Goal: Register for event/course

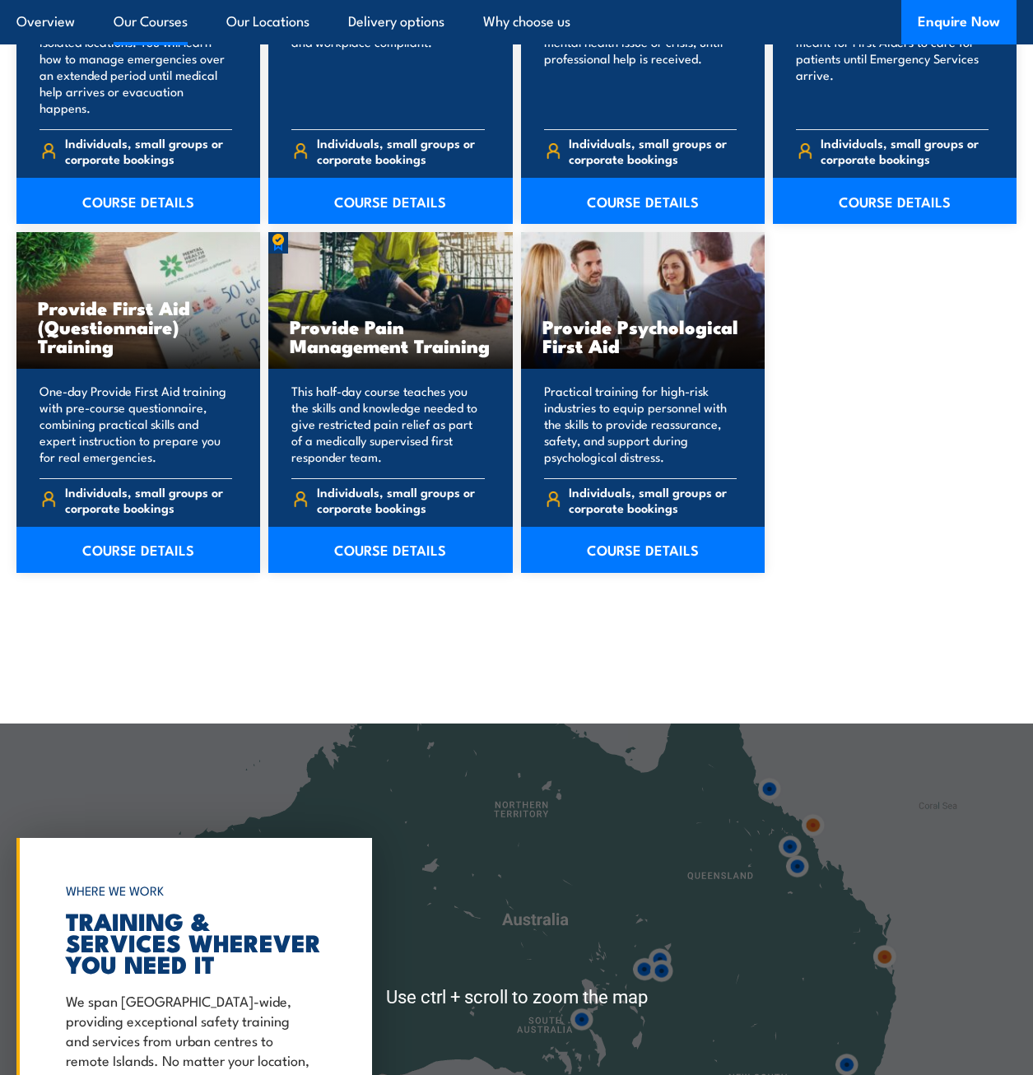
scroll to position [3046, 0]
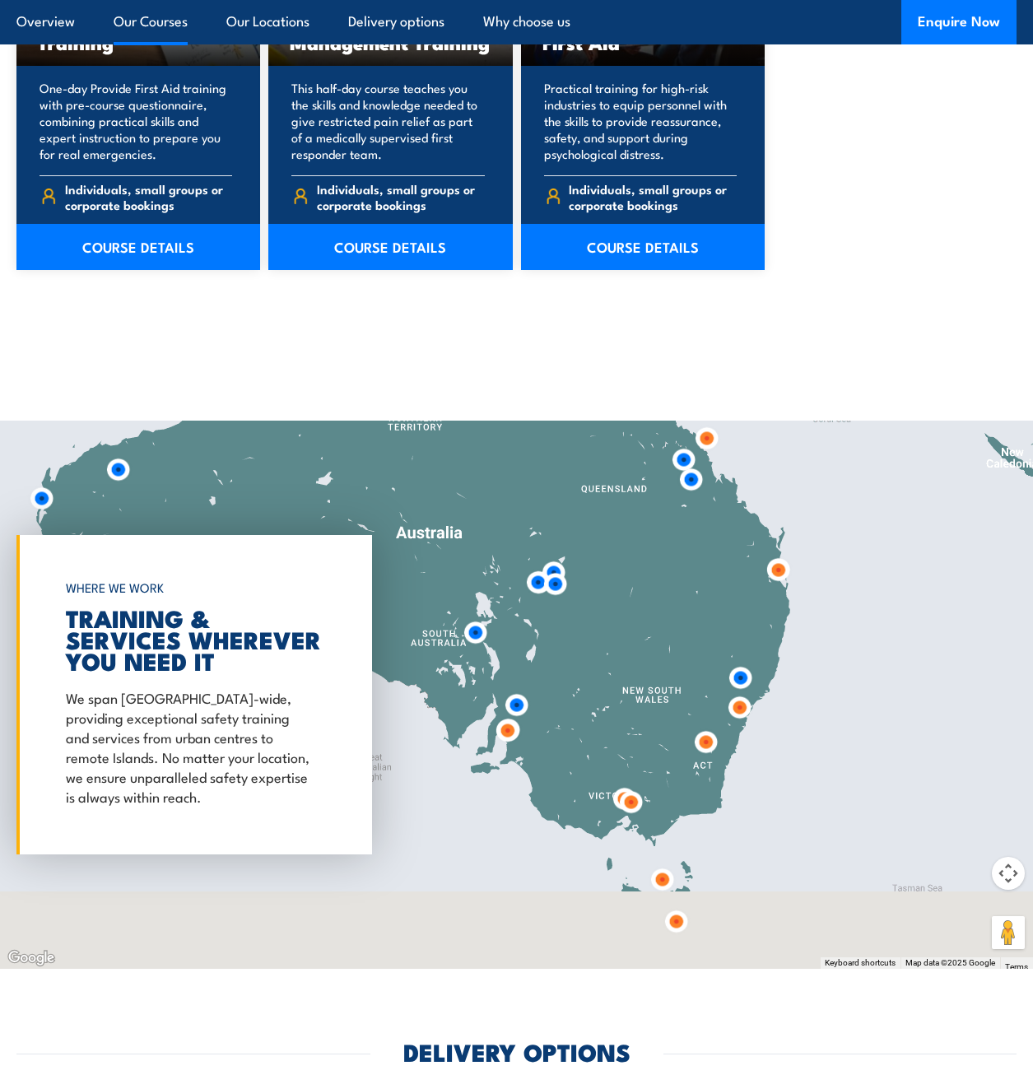
drag, startPoint x: 733, startPoint y: 807, endPoint x: 602, endPoint y: 689, distance: 176.0
click at [602, 689] on div at bounding box center [516, 695] width 1033 height 548
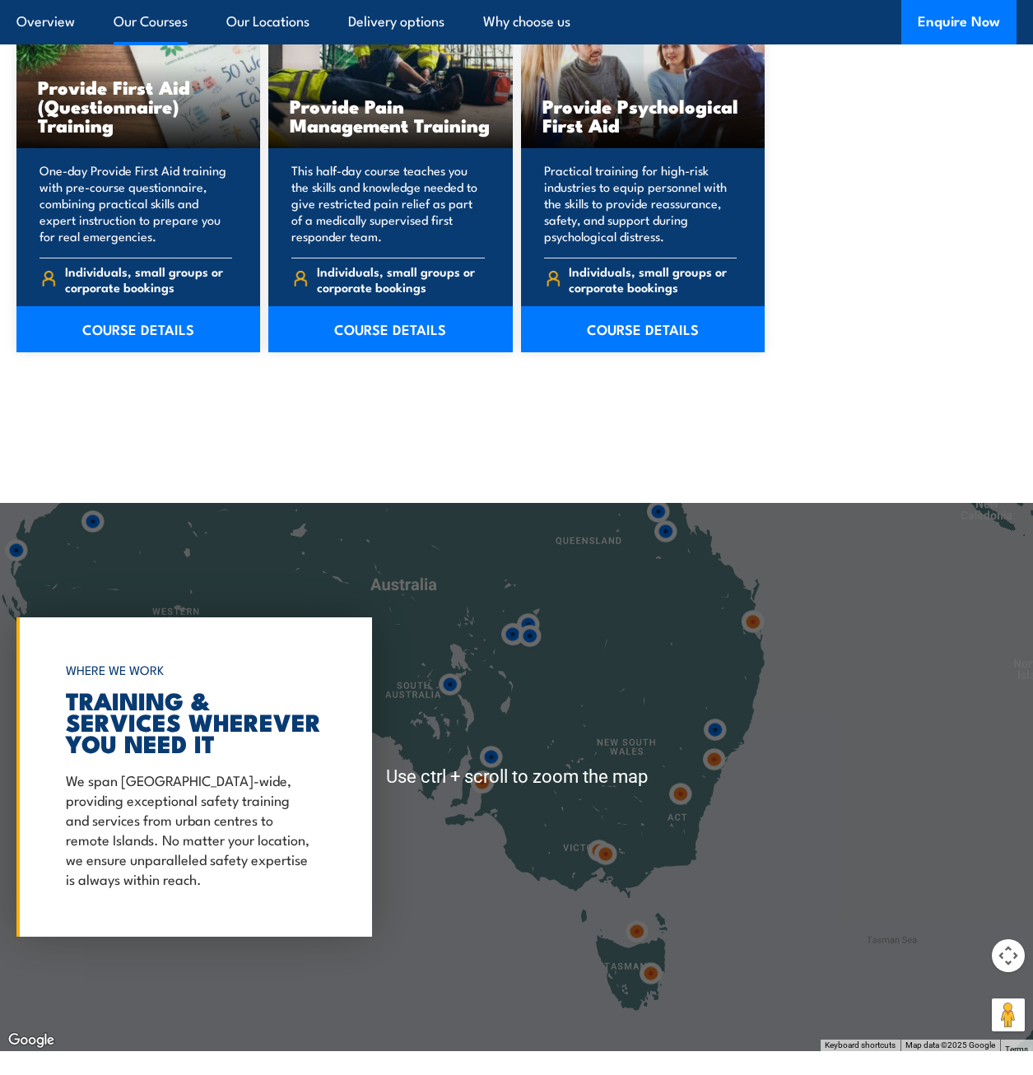
scroll to position [3128, 0]
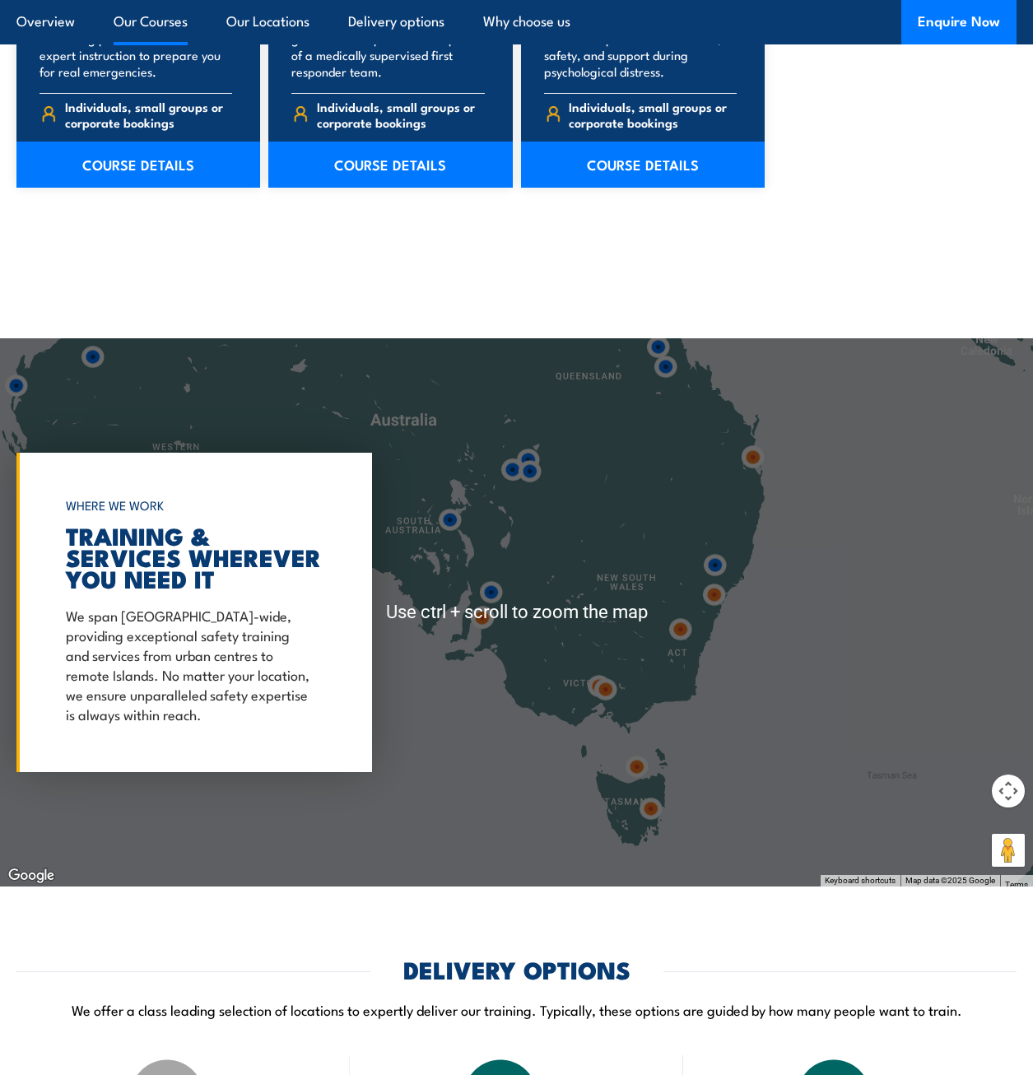
click at [1012, 775] on button "Map camera controls" at bounding box center [1008, 791] width 33 height 33
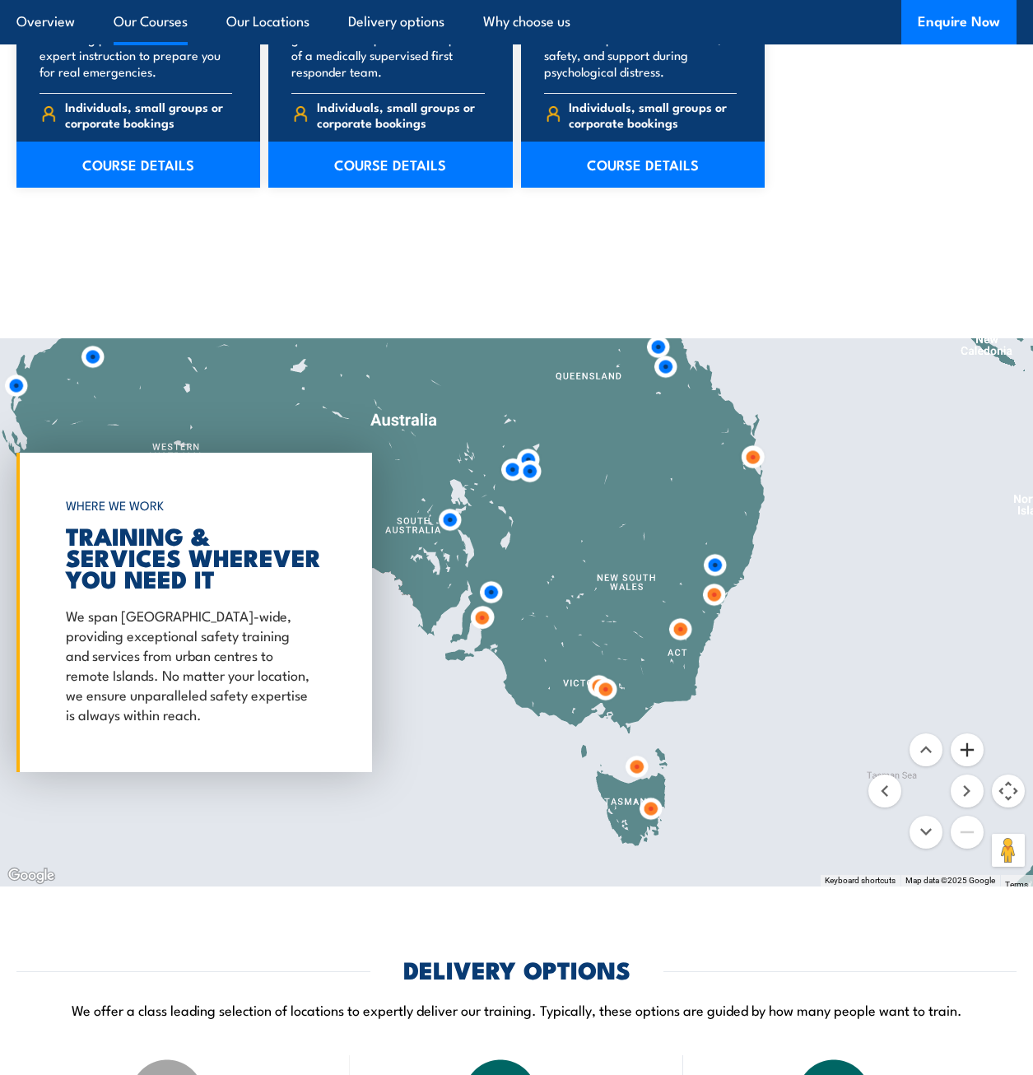
click at [971, 733] on button "Zoom in" at bounding box center [967, 749] width 33 height 33
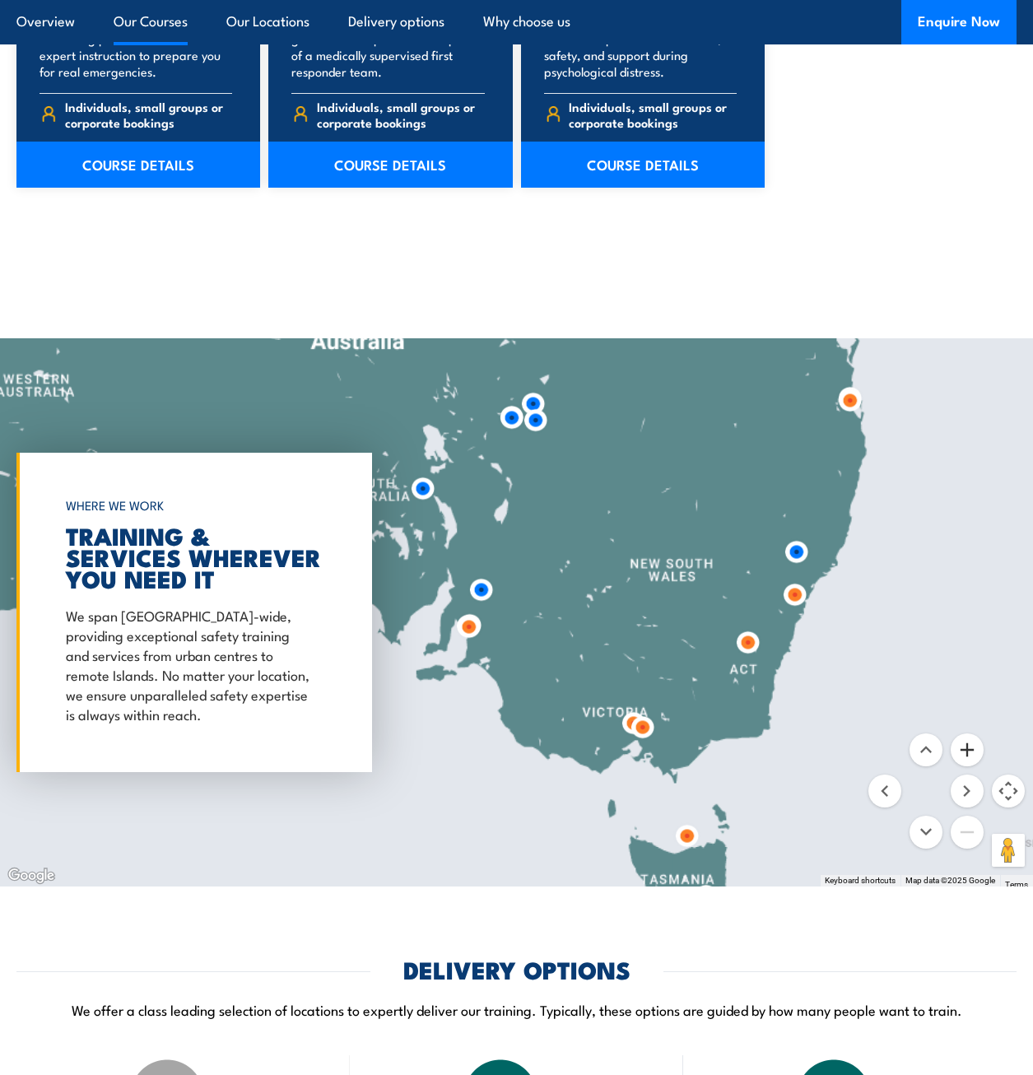
click at [971, 733] on button "Zoom in" at bounding box center [967, 749] width 33 height 33
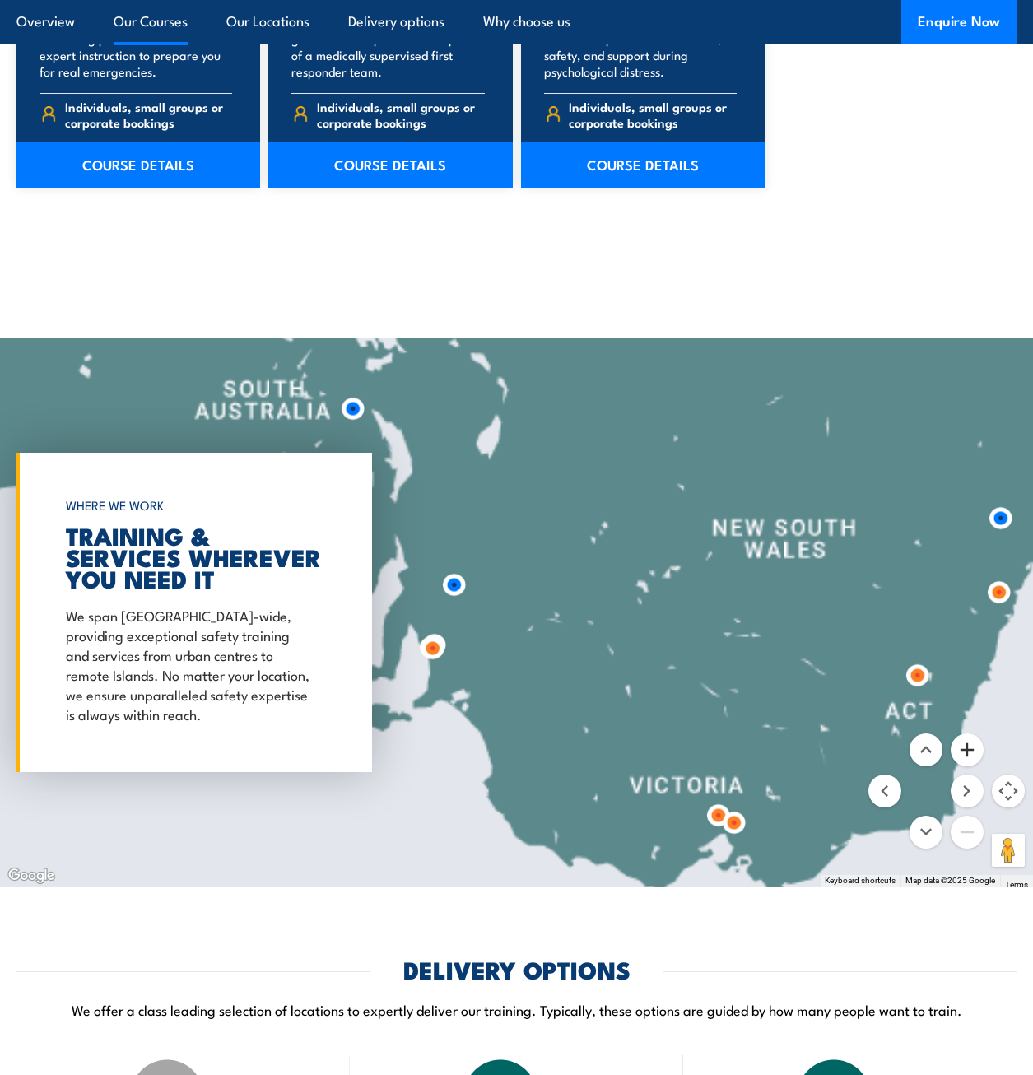
click at [971, 733] on button "Zoom in" at bounding box center [967, 749] width 33 height 33
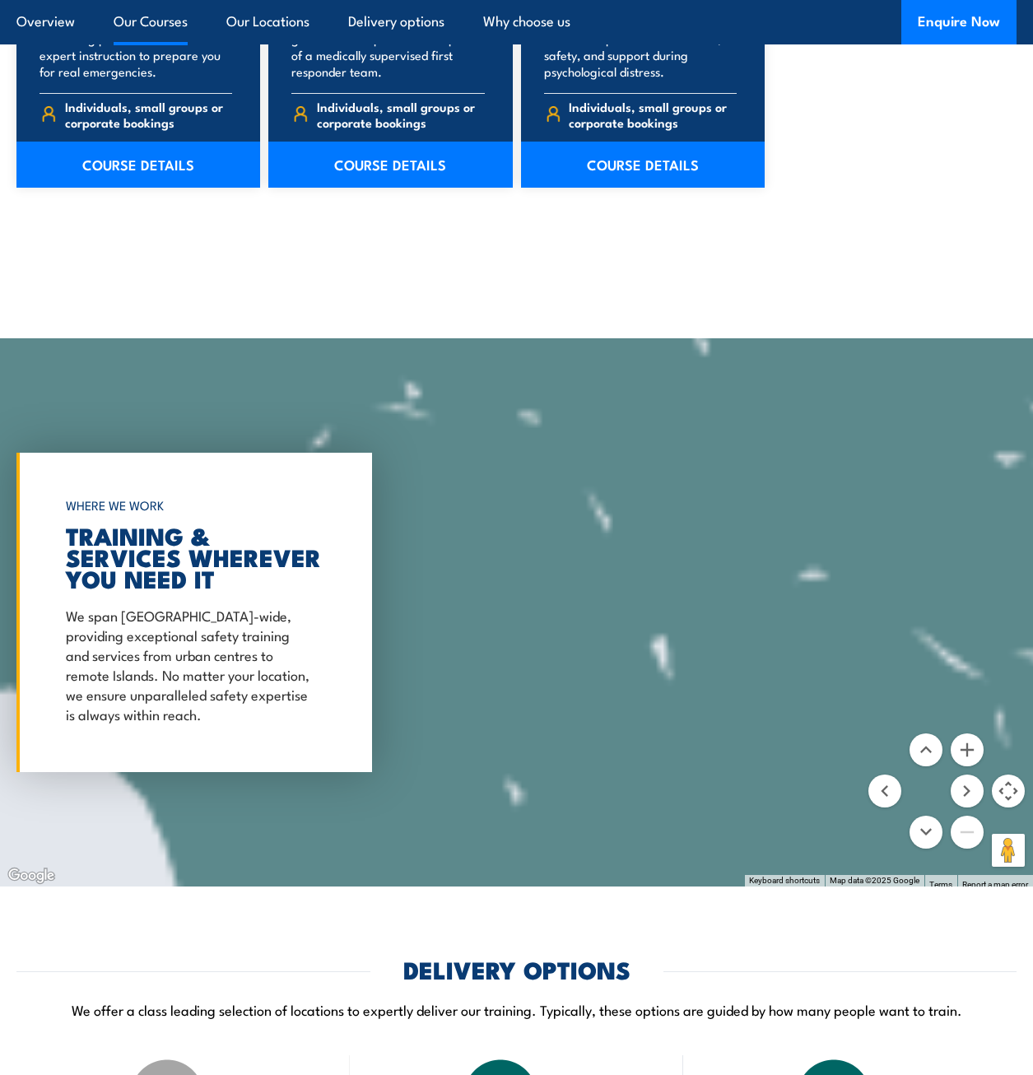
drag, startPoint x: 761, startPoint y: 710, endPoint x: 463, endPoint y: 474, distance: 380.4
click at [448, 455] on div at bounding box center [516, 612] width 1033 height 548
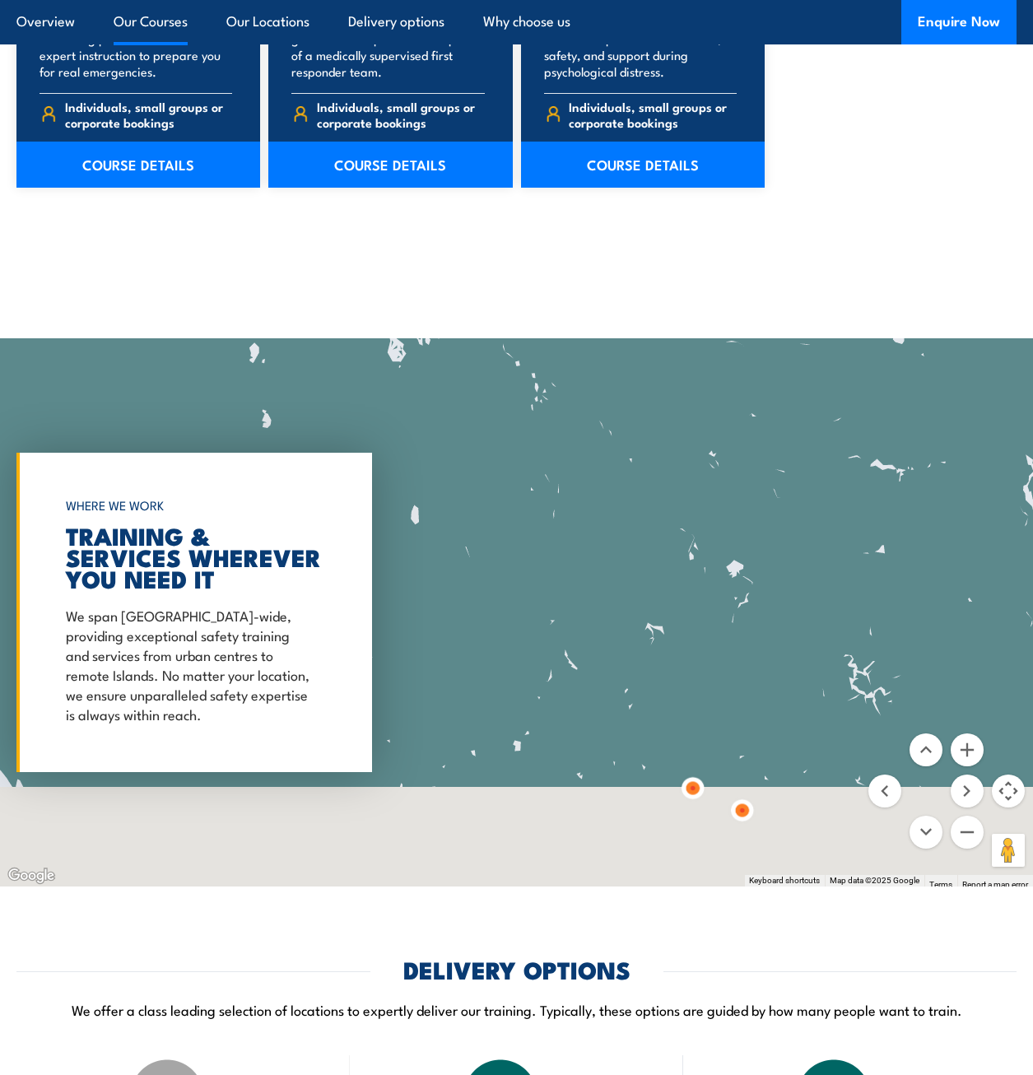
drag, startPoint x: 652, startPoint y: 687, endPoint x: 610, endPoint y: 445, distance: 245.6
click at [610, 445] on div at bounding box center [516, 612] width 1033 height 548
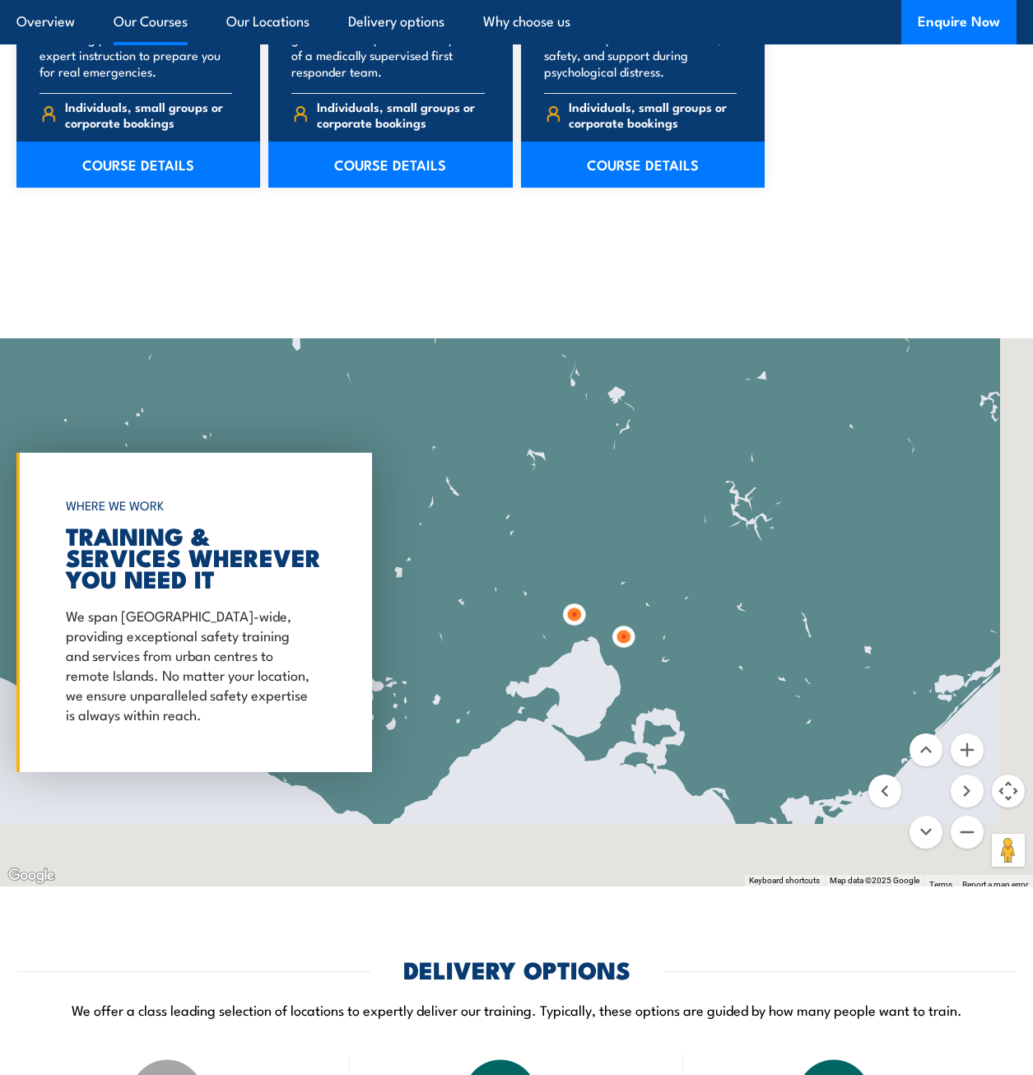
drag, startPoint x: 669, startPoint y: 722, endPoint x: 559, endPoint y: 592, distance: 170.5
click at [552, 589] on div at bounding box center [516, 612] width 1033 height 548
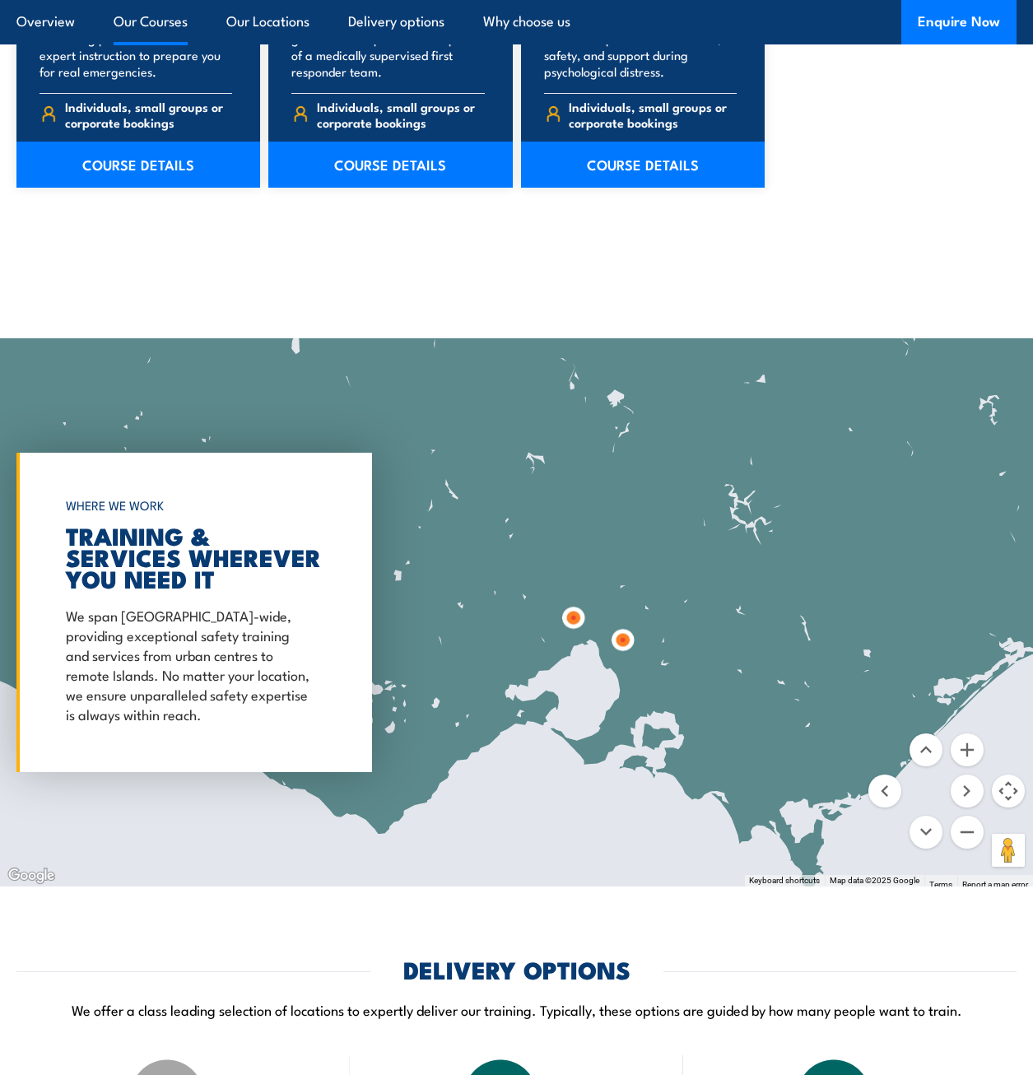
click at [627, 625] on img at bounding box center [623, 640] width 30 height 30
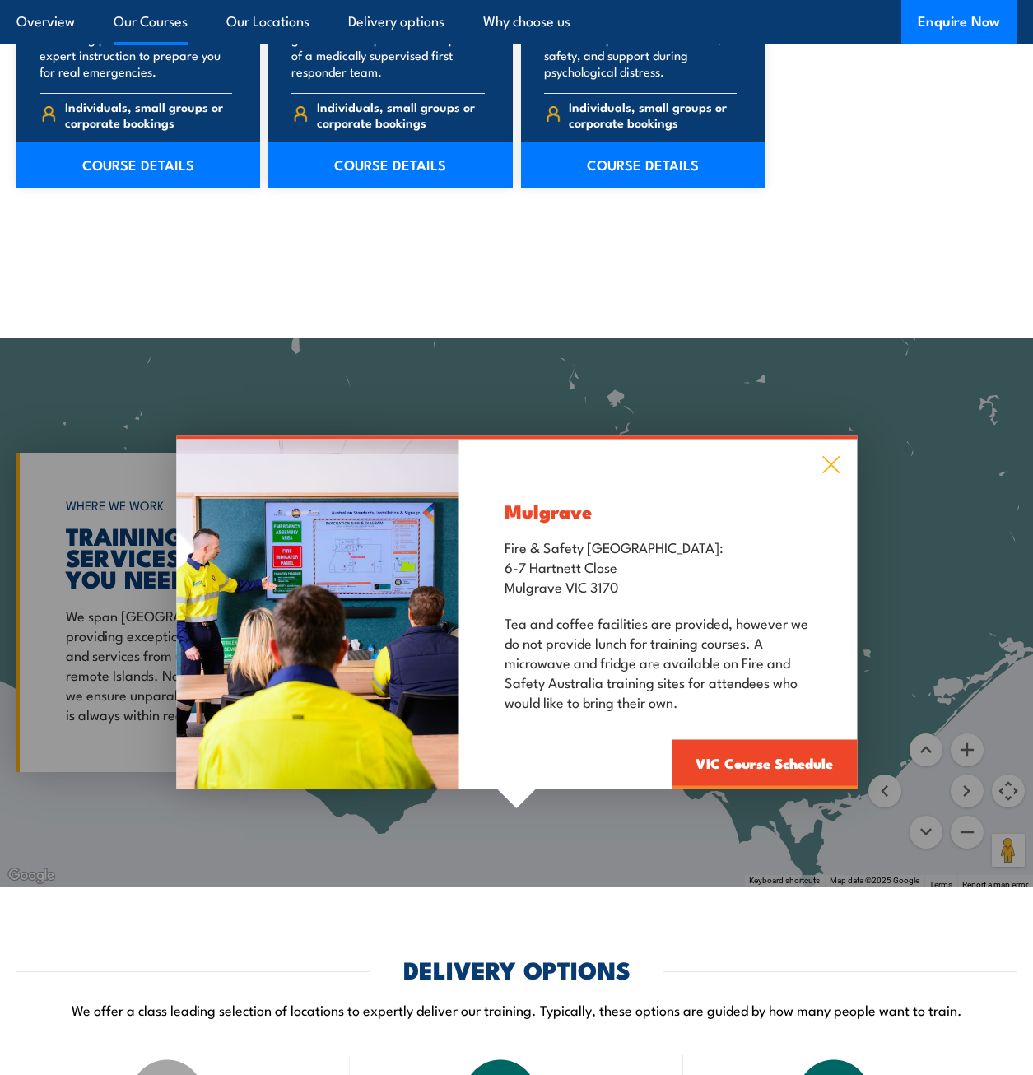
click at [839, 456] on icon at bounding box center [831, 465] width 19 height 18
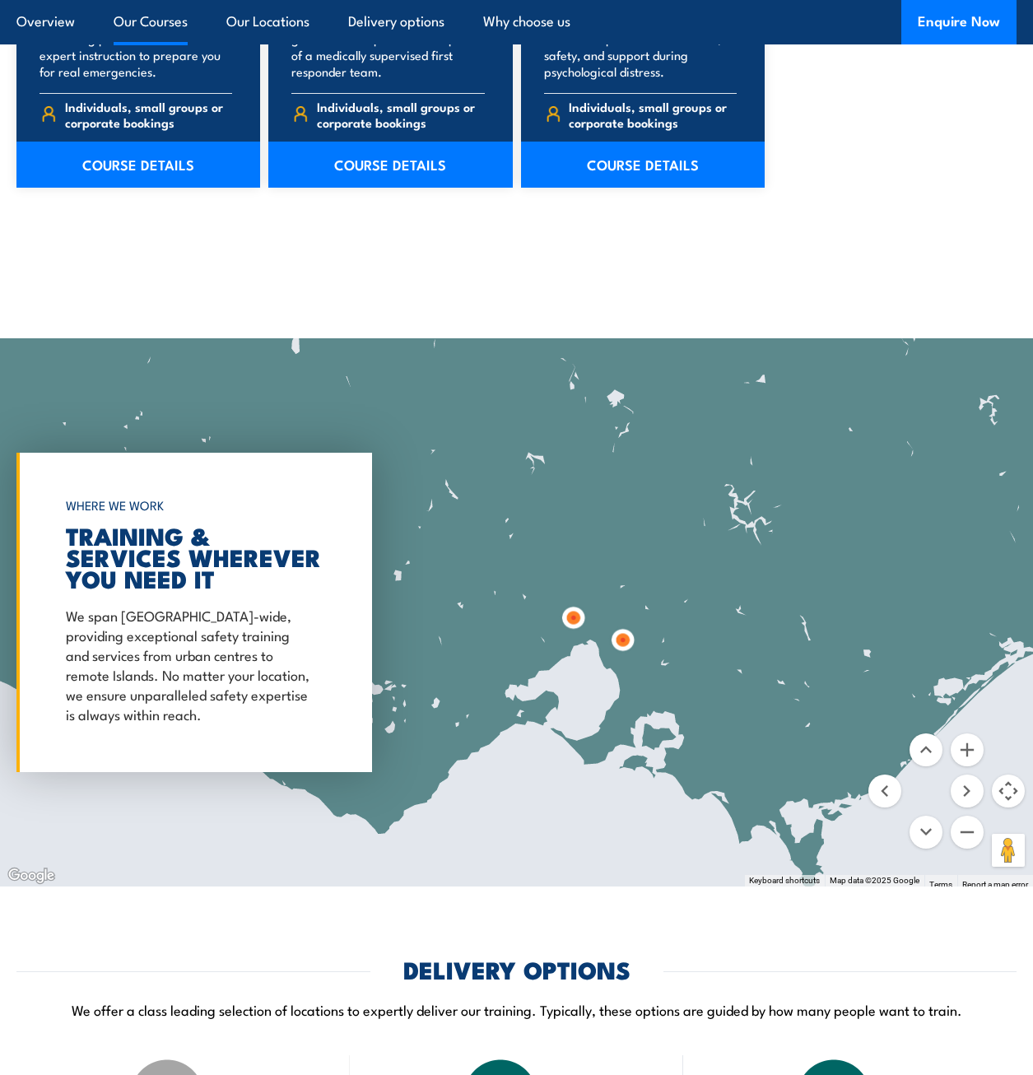
click at [577, 603] on img at bounding box center [573, 618] width 30 height 30
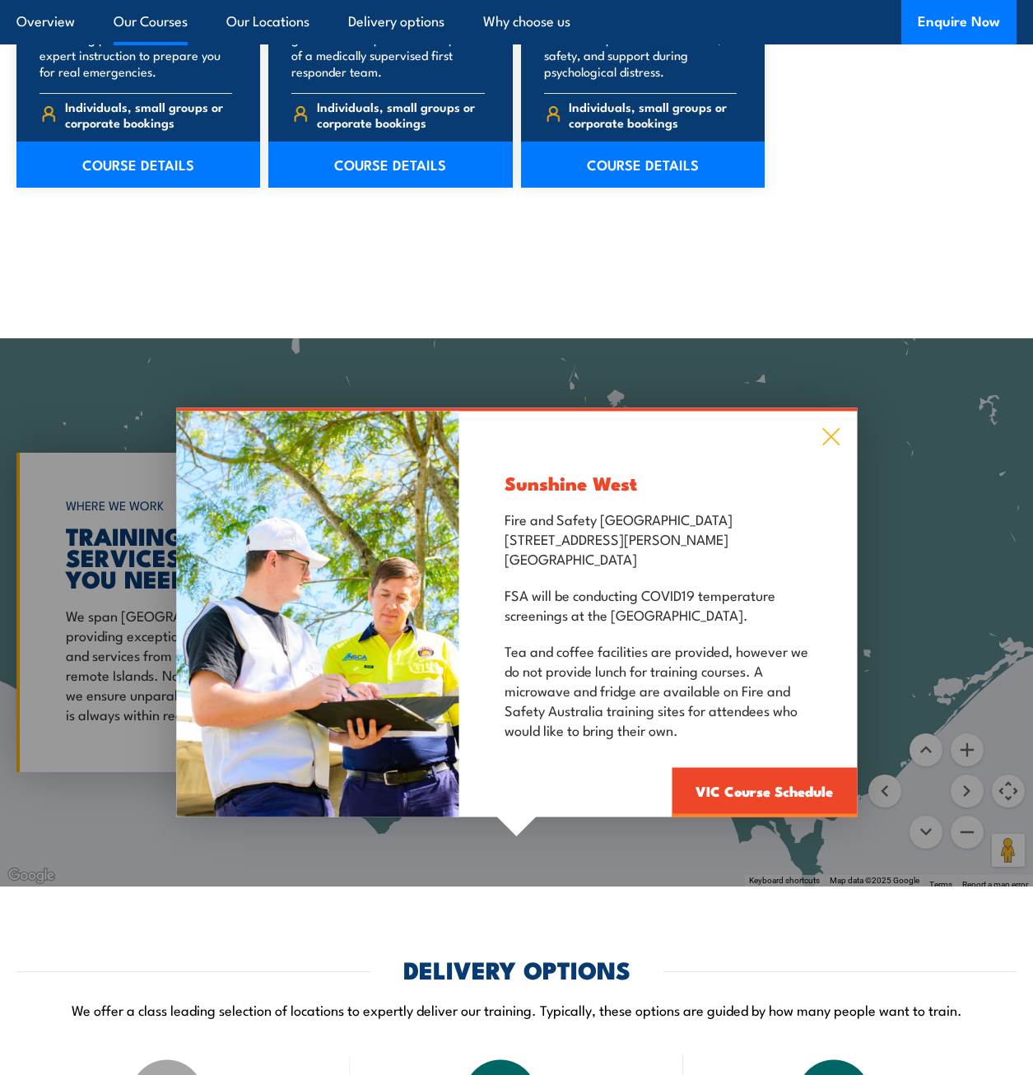
click at [836, 428] on icon at bounding box center [831, 437] width 19 height 18
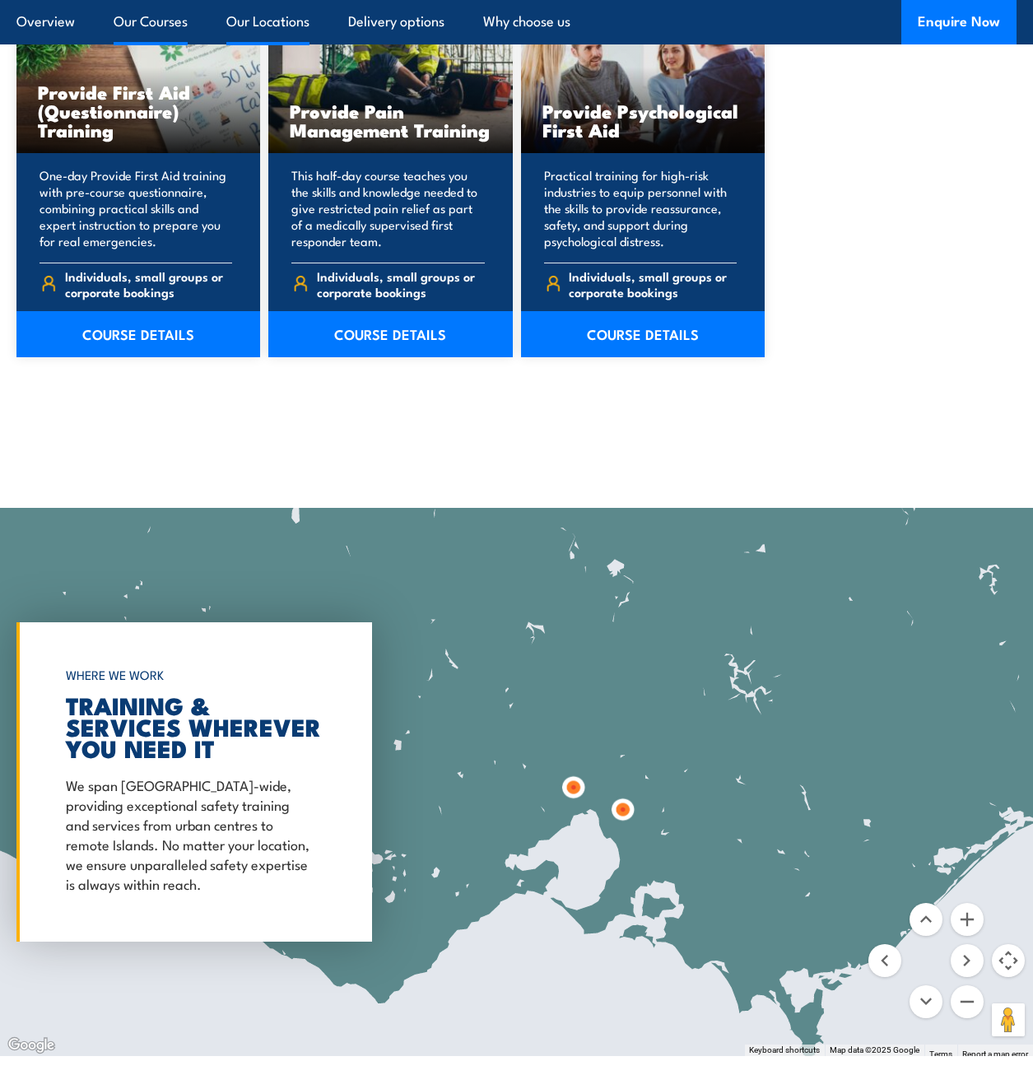
scroll to position [2717, 0]
